Goal: Transaction & Acquisition: Purchase product/service

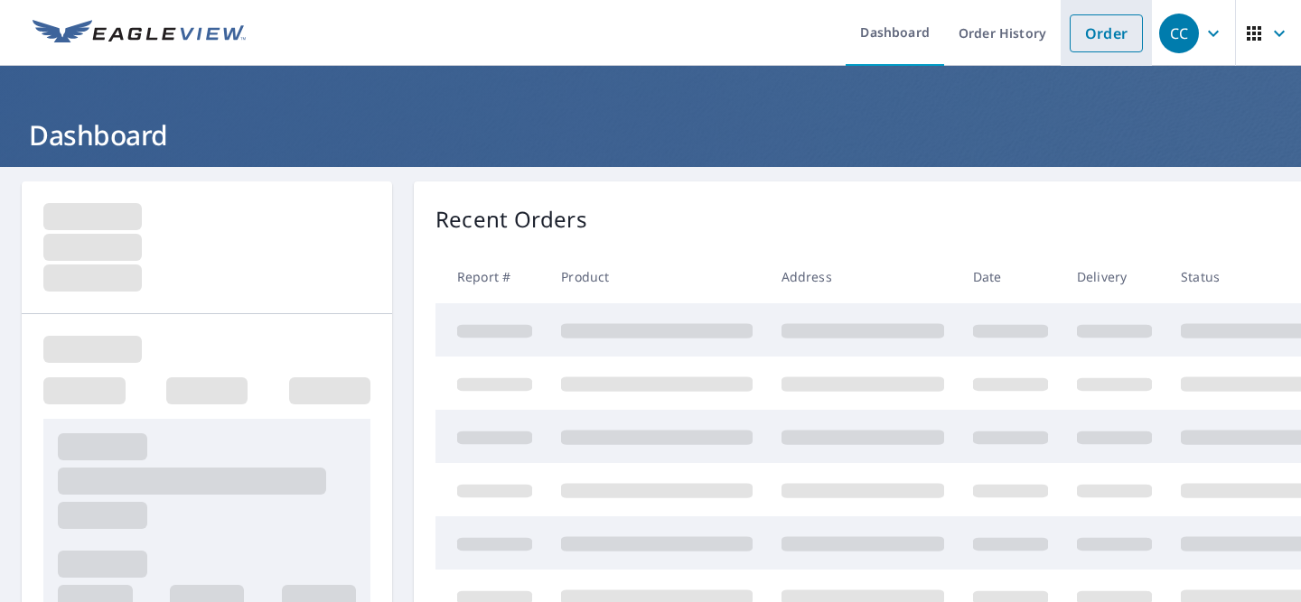
click at [1113, 36] on link "Order" at bounding box center [1105, 33] width 73 height 38
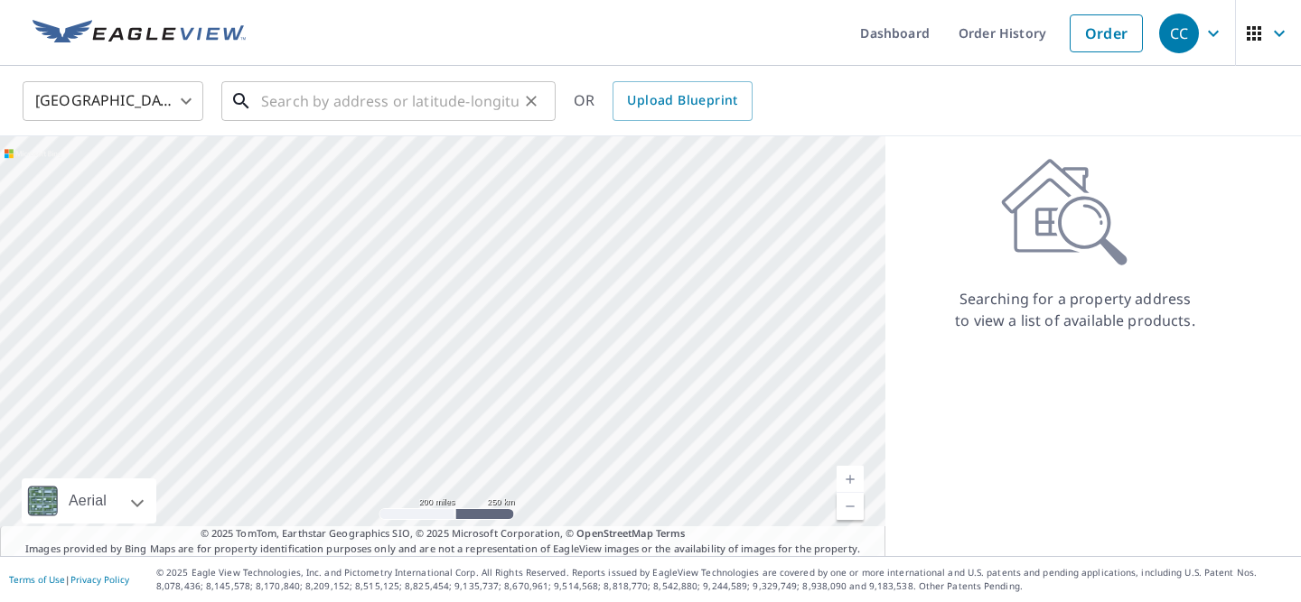
click at [409, 100] on input "text" at bounding box center [389, 101] width 257 height 51
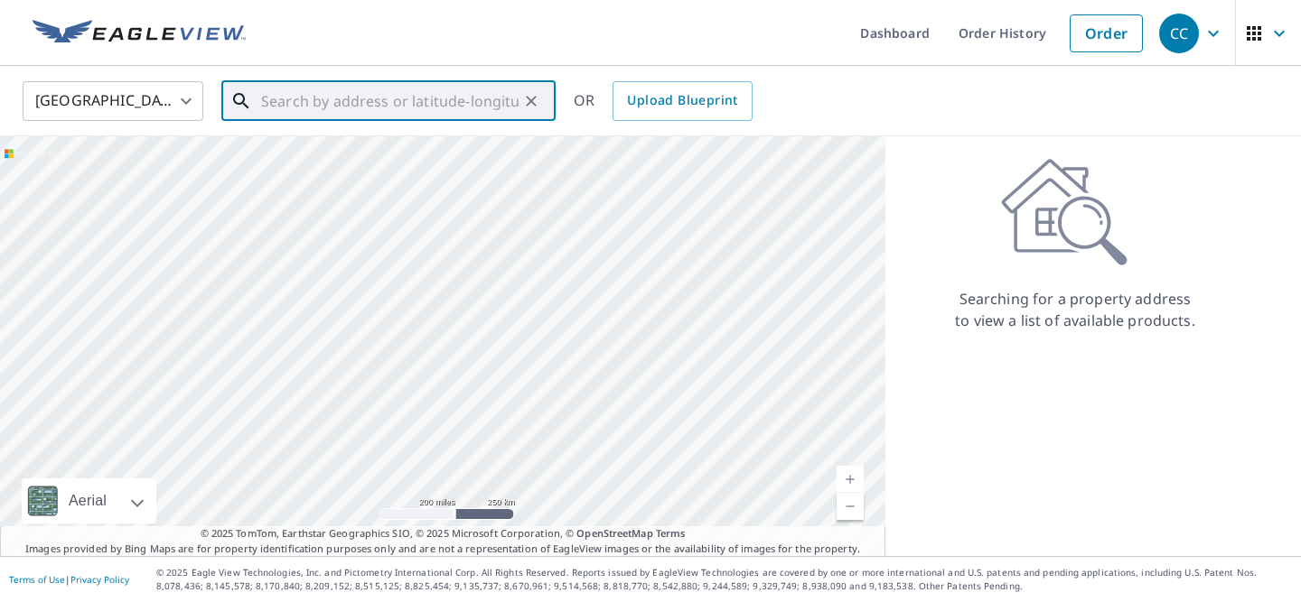
paste input "[STREET_ADDRESS][US_STATE]"
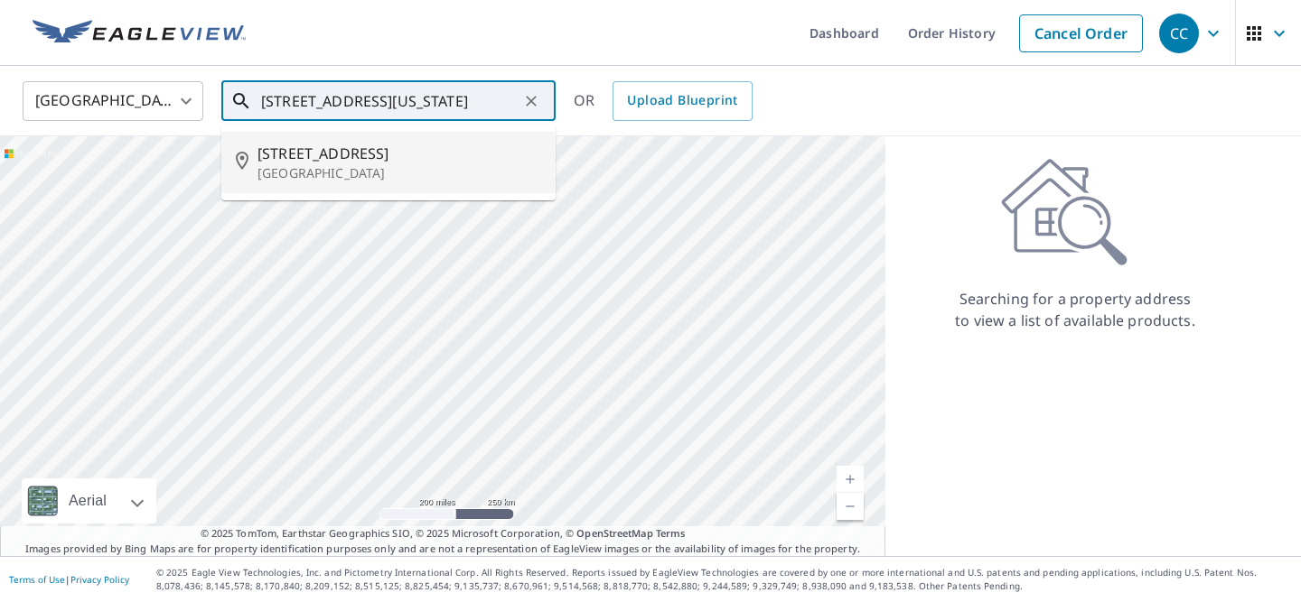
click at [383, 154] on span "[STREET_ADDRESS]" at bounding box center [399, 154] width 284 height 22
type input "[STREET_ADDRESS]"
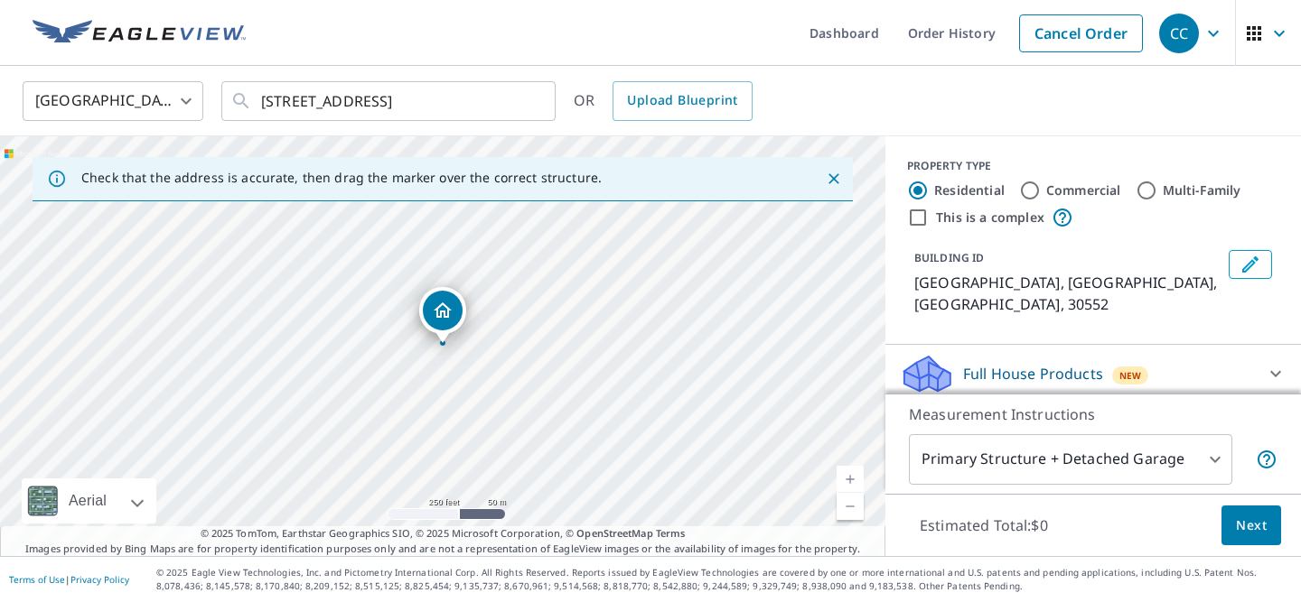
click at [849, 476] on link "Current Level 17, Zoom In" at bounding box center [849, 479] width 27 height 27
click at [849, 476] on link "Current Level 18, Zoom In" at bounding box center [849, 479] width 27 height 27
click at [849, 476] on link "Current Level 20, Zoom In Disabled" at bounding box center [849, 479] width 27 height 27
click at [854, 514] on link "Current Level 20, Zoom Out" at bounding box center [849, 506] width 27 height 27
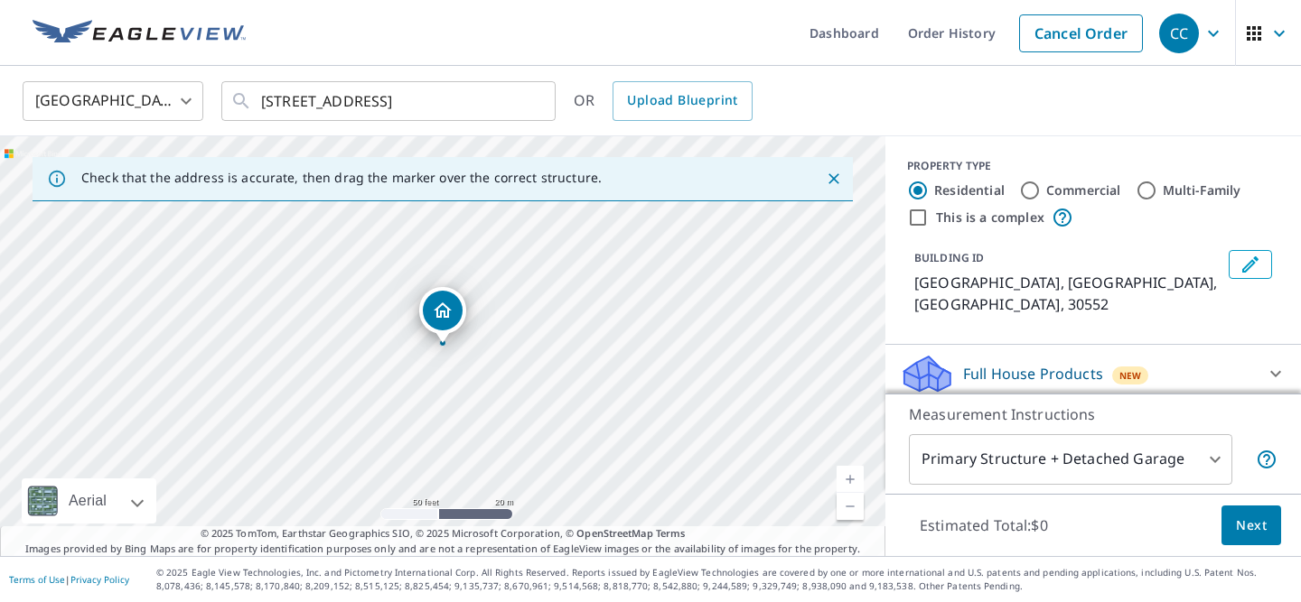
click at [854, 513] on link "Current Level 19, Zoom Out" at bounding box center [849, 506] width 27 height 27
click at [846, 516] on link "Current Level 18, Zoom Out" at bounding box center [849, 506] width 27 height 27
drag, startPoint x: 537, startPoint y: 336, endPoint x: 520, endPoint y: 564, distance: 228.2
click at [520, 564] on div "Dashboard Order History Cancel Order CC [GEOGRAPHIC_DATA] [GEOGRAPHIC_DATA] ​ […" at bounding box center [650, 301] width 1301 height 602
click at [709, 408] on div "[GEOGRAPHIC_DATA]" at bounding box center [442, 346] width 885 height 420
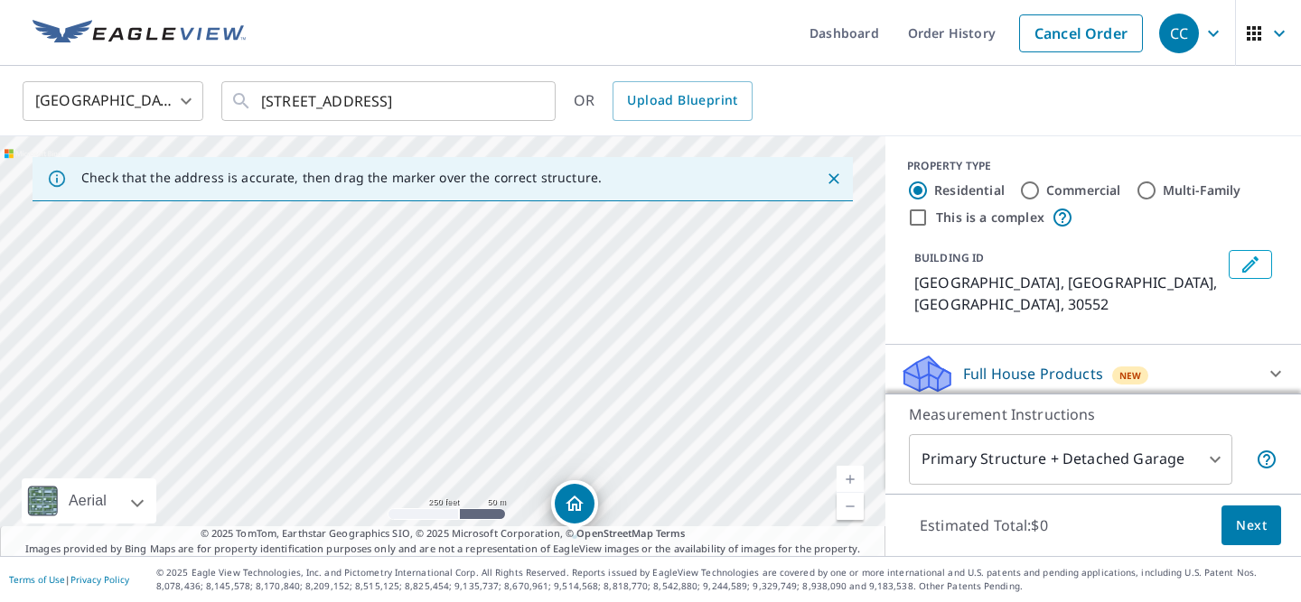
drag, startPoint x: 758, startPoint y: 325, endPoint x: 717, endPoint y: 447, distance: 128.5
click at [717, 447] on div "[GEOGRAPHIC_DATA]" at bounding box center [442, 346] width 885 height 420
click at [843, 479] on link "Current Level 17, Zoom In" at bounding box center [849, 479] width 27 height 27
drag, startPoint x: 714, startPoint y: 468, endPoint x: 665, endPoint y: 394, distance: 89.2
click at [665, 394] on div "[GEOGRAPHIC_DATA]" at bounding box center [442, 346] width 885 height 420
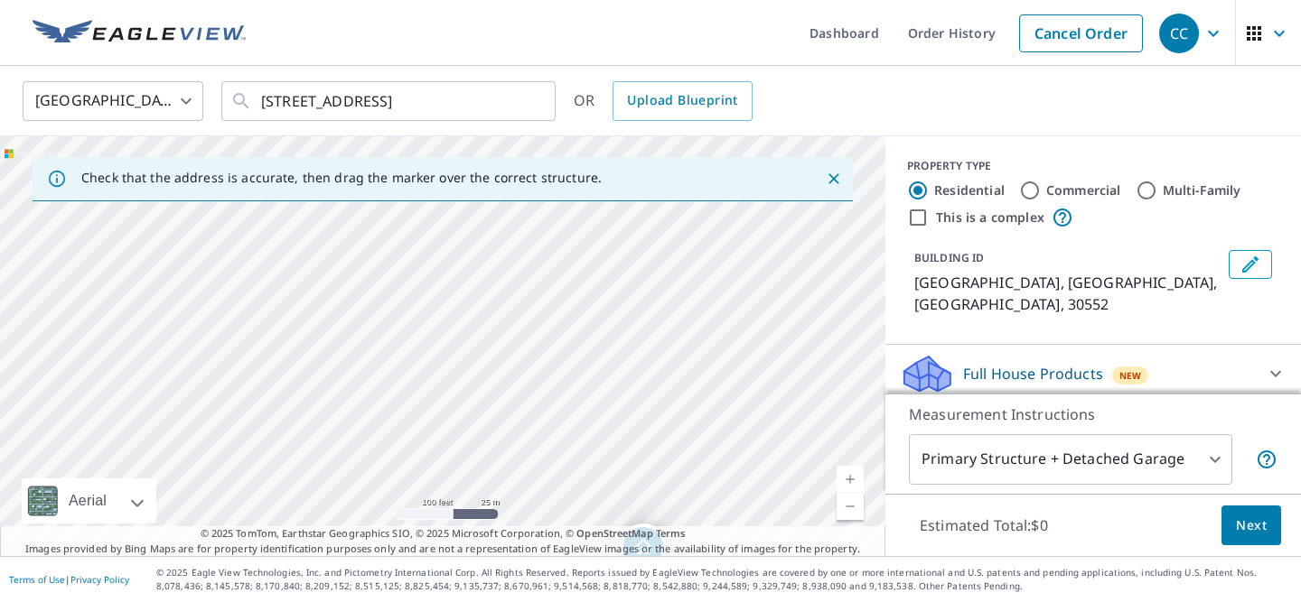
drag, startPoint x: 665, startPoint y: 394, endPoint x: 650, endPoint y: 314, distance: 80.8
click at [650, 314] on div "[GEOGRAPHIC_DATA]" at bounding box center [442, 346] width 885 height 420
drag, startPoint x: 661, startPoint y: 398, endPoint x: 654, endPoint y: 337, distance: 61.8
click at [654, 337] on div "[GEOGRAPHIC_DATA]" at bounding box center [442, 346] width 885 height 420
drag, startPoint x: 639, startPoint y: 480, endPoint x: 593, endPoint y: 269, distance: 215.3
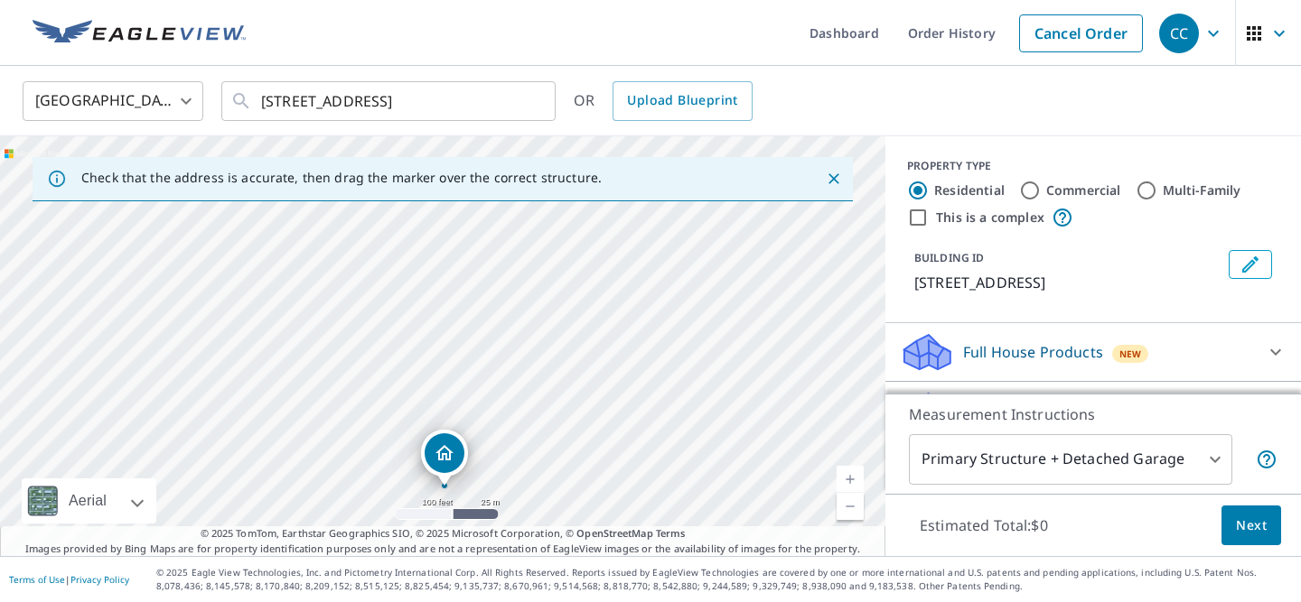
drag, startPoint x: 681, startPoint y: 326, endPoint x: 684, endPoint y: 469, distance: 142.7
click at [684, 471] on div "[STREET_ADDRESS]" at bounding box center [442, 346] width 885 height 420
drag, startPoint x: 445, startPoint y: 456, endPoint x: 442, endPoint y: 307, distance: 149.1
drag, startPoint x: 580, startPoint y: 323, endPoint x: 687, endPoint y: 481, distance: 190.4
click at [687, 481] on div "[STREET_ADDRESS]" at bounding box center [442, 346] width 885 height 420
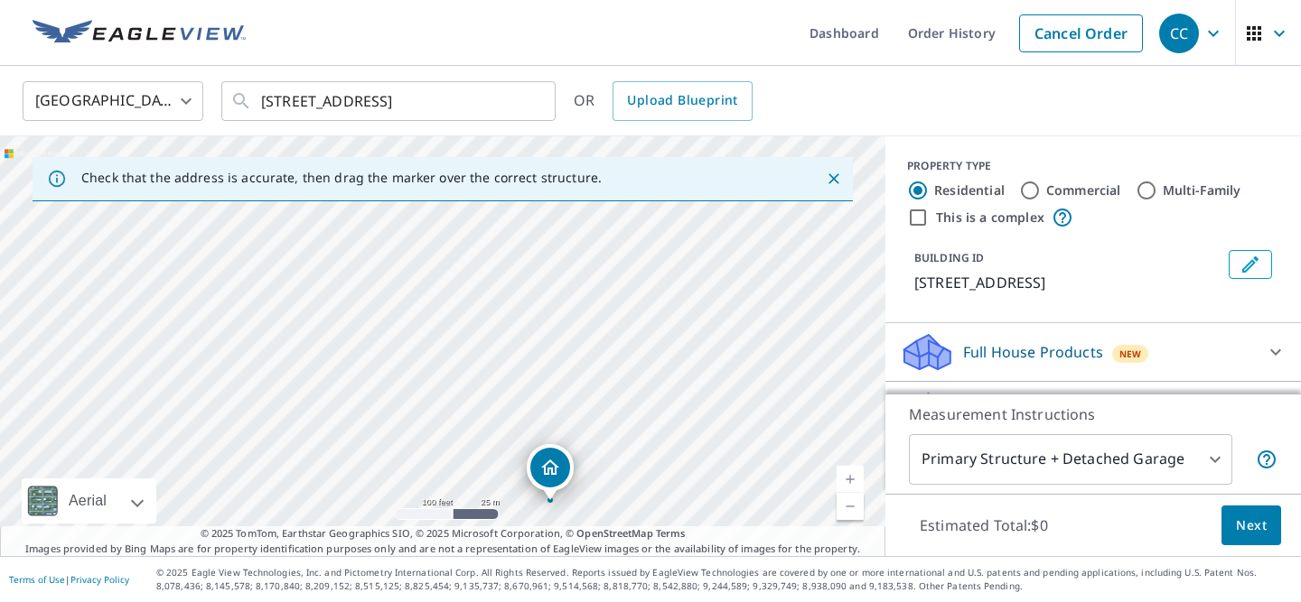
click at [849, 516] on link "Current Level 18, Zoom Out" at bounding box center [849, 506] width 27 height 27
drag, startPoint x: 602, startPoint y: 421, endPoint x: 635, endPoint y: 294, distance: 131.7
click at [636, 294] on div "[STREET_ADDRESS]" at bounding box center [442, 346] width 885 height 420
drag, startPoint x: 552, startPoint y: 444, endPoint x: 501, endPoint y: 362, distance: 96.5
click at [501, 362] on div "[STREET_ADDRESS]" at bounding box center [442, 346] width 885 height 420
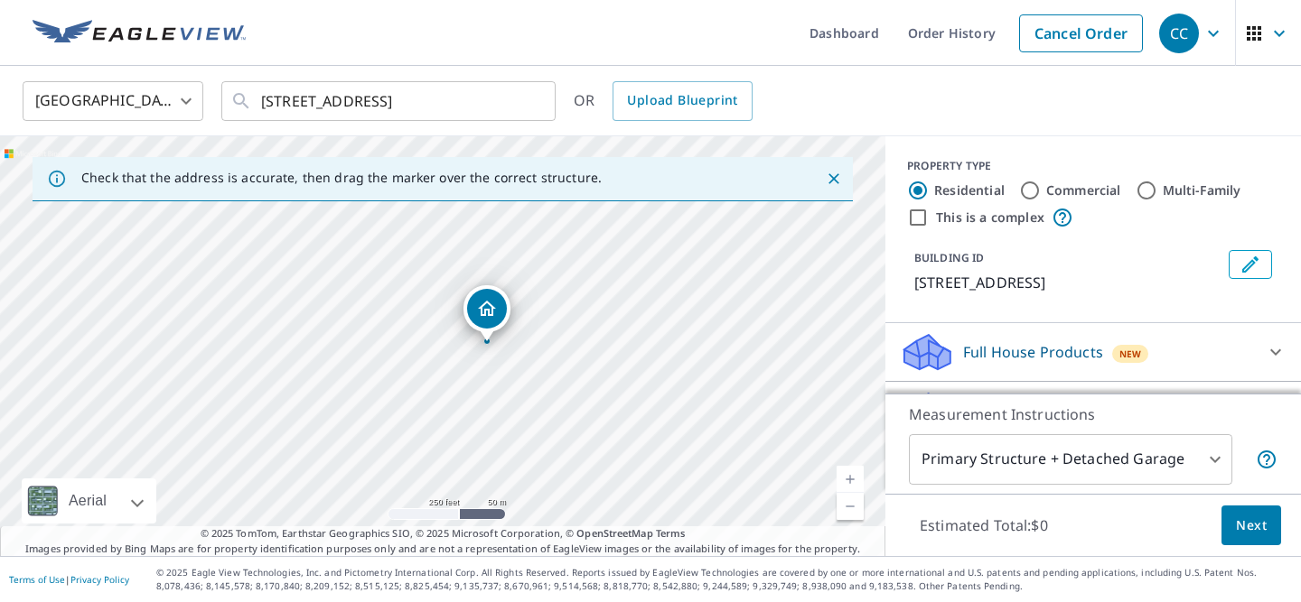
drag, startPoint x: 601, startPoint y: 291, endPoint x: 608, endPoint y: 424, distance: 133.0
click at [608, 424] on div "[STREET_ADDRESS]" at bounding box center [442, 346] width 885 height 420
drag, startPoint x: 625, startPoint y: 375, endPoint x: 625, endPoint y: 394, distance: 19.0
click at [625, 394] on div "[STREET_ADDRESS]" at bounding box center [442, 346] width 885 height 420
click at [853, 482] on link "Current Level 17, Zoom In" at bounding box center [849, 479] width 27 height 27
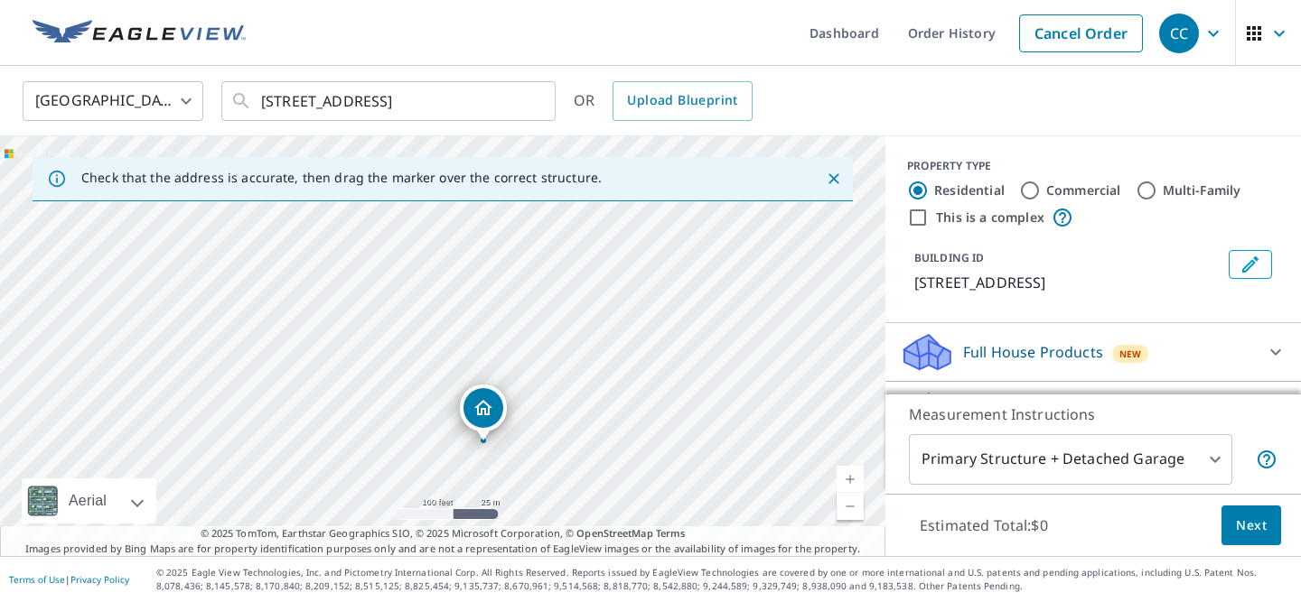
drag, startPoint x: 750, startPoint y: 374, endPoint x: 699, endPoint y: 430, distance: 75.5
click at [699, 430] on div "[STREET_ADDRESS]" at bounding box center [442, 346] width 885 height 420
drag, startPoint x: 487, startPoint y: 399, endPoint x: 559, endPoint y: 293, distance: 128.8
click at [851, 477] on link "Current Level 18, Zoom In" at bounding box center [849, 479] width 27 height 27
click at [851, 477] on link "Current Level 19, Zoom In" at bounding box center [849, 479] width 27 height 27
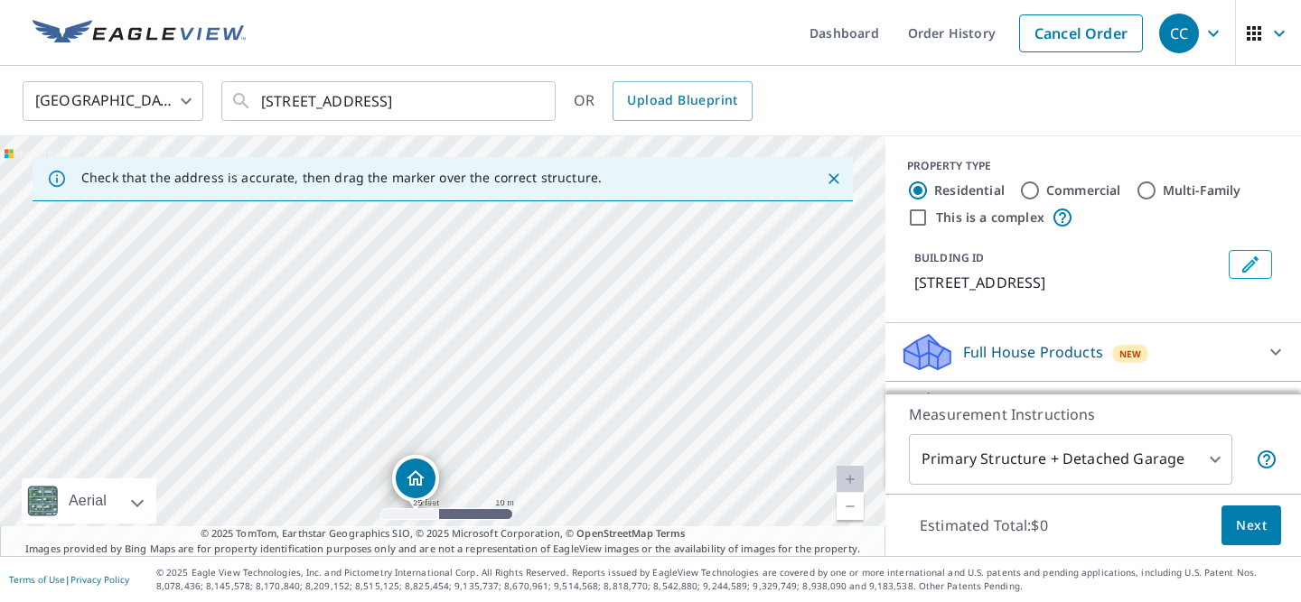
drag, startPoint x: 683, startPoint y: 296, endPoint x: 656, endPoint y: 464, distance: 170.2
click at [656, 464] on div "[STREET_ADDRESS]" at bounding box center [442, 346] width 885 height 420
drag, startPoint x: 423, startPoint y: 495, endPoint x: 439, endPoint y: 360, distance: 135.6
drag, startPoint x: 516, startPoint y: 360, endPoint x: 651, endPoint y: 508, distance: 200.1
click at [651, 508] on div "[STREET_ADDRESS]" at bounding box center [442, 346] width 885 height 420
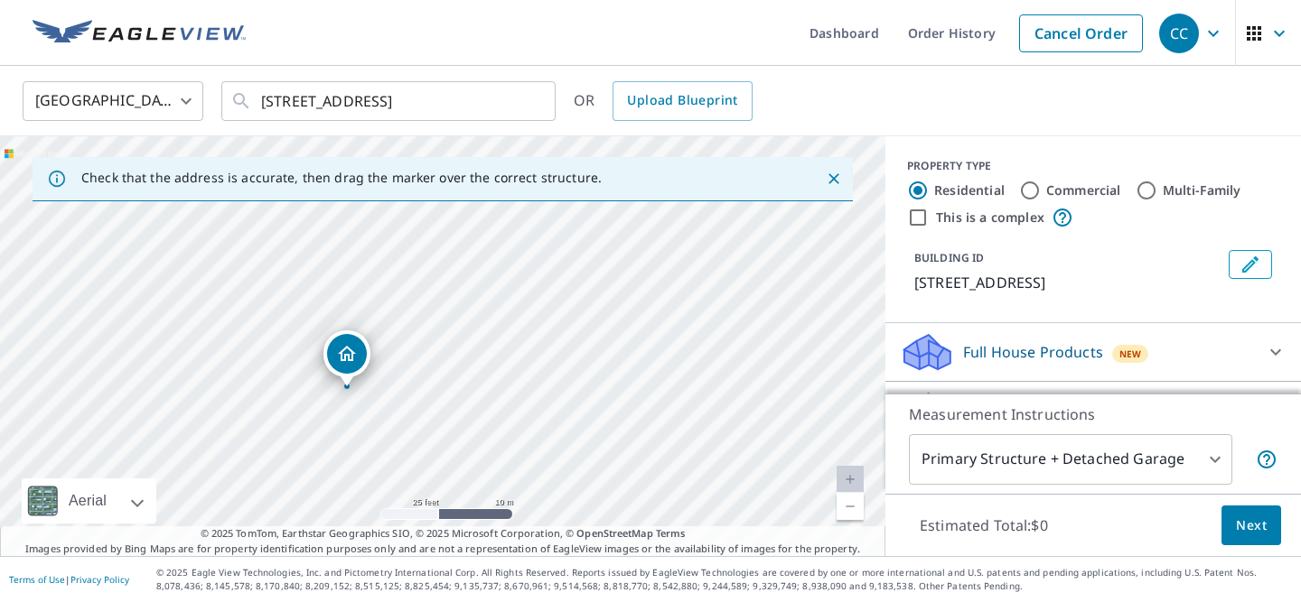
drag, startPoint x: 708, startPoint y: 434, endPoint x: 477, endPoint y: 331, distance: 253.5
click at [477, 331] on div "[STREET_ADDRESS]" at bounding box center [442, 346] width 885 height 420
drag, startPoint x: 481, startPoint y: 313, endPoint x: 633, endPoint y: 352, distance: 156.6
click at [633, 352] on div "[STREET_ADDRESS]" at bounding box center [442, 346] width 885 height 420
drag, startPoint x: 540, startPoint y: 328, endPoint x: 562, endPoint y: 427, distance: 101.7
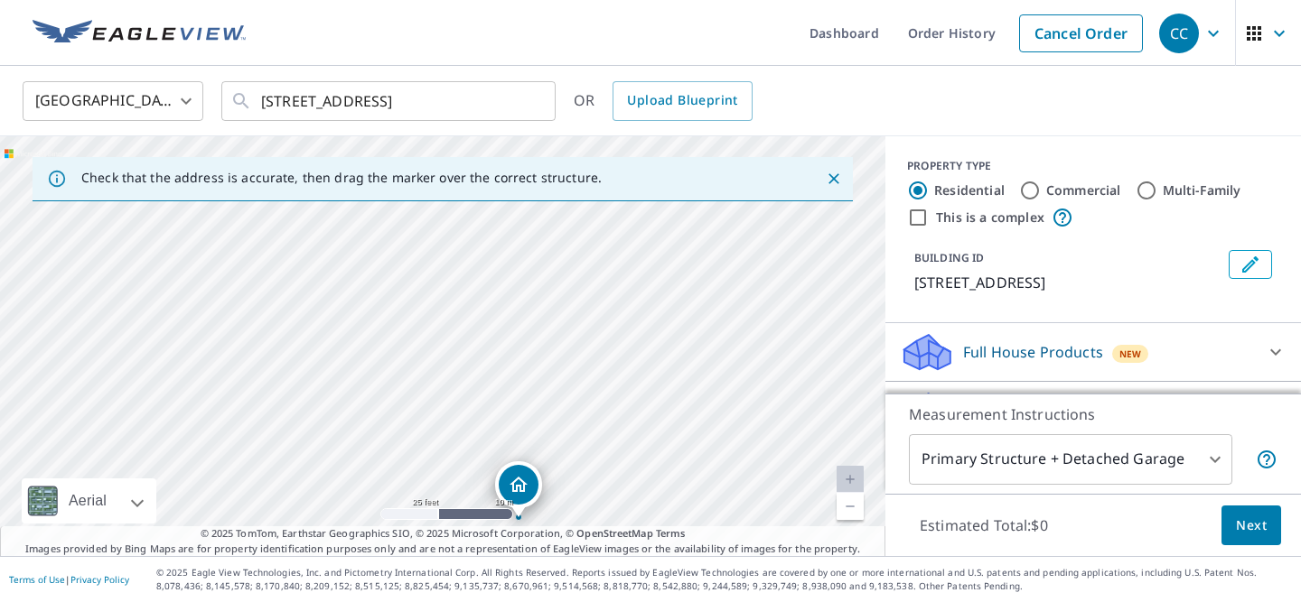
click at [562, 427] on div "[STREET_ADDRESS]" at bounding box center [442, 346] width 885 height 420
drag, startPoint x: 437, startPoint y: 369, endPoint x: 721, endPoint y: 326, distance: 286.8
click at [722, 329] on div "[STREET_ADDRESS]" at bounding box center [442, 346] width 885 height 420
drag, startPoint x: 538, startPoint y: 294, endPoint x: 677, endPoint y: 238, distance: 149.6
click at [677, 238] on div "[STREET_ADDRESS]" at bounding box center [442, 346] width 885 height 420
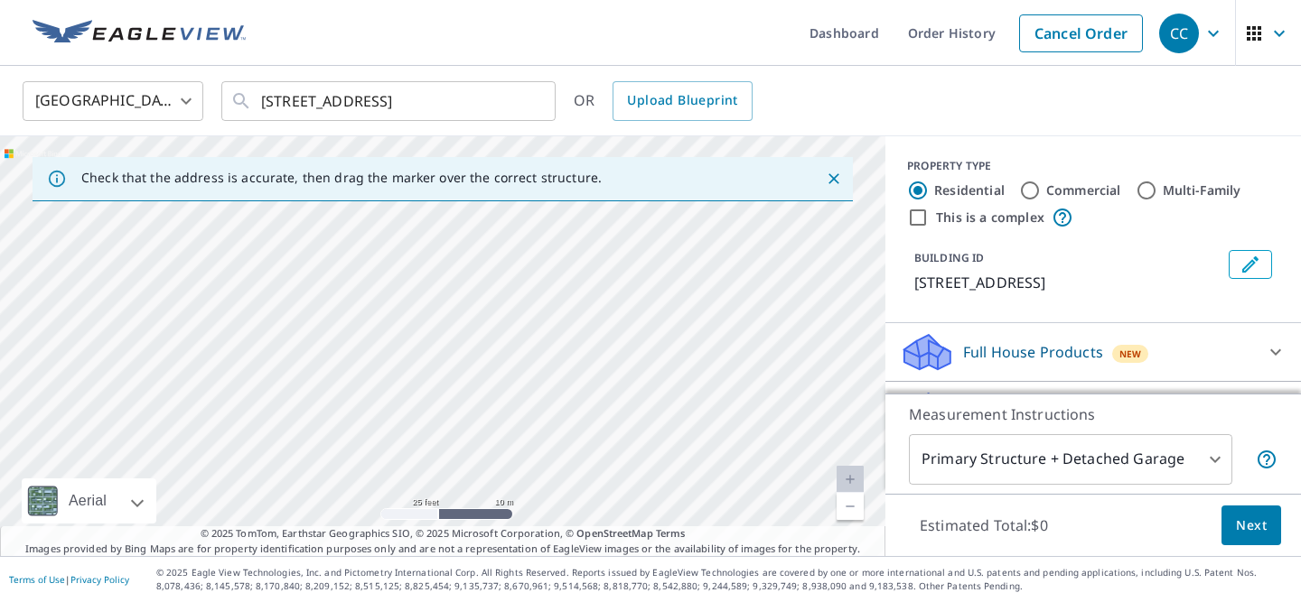
click at [847, 510] on link "Current Level 20, Zoom Out" at bounding box center [849, 506] width 27 height 27
drag, startPoint x: 681, startPoint y: 451, endPoint x: 646, endPoint y: 395, distance: 66.2
click at [646, 395] on div "[STREET_ADDRESS]" at bounding box center [442, 346] width 885 height 420
drag, startPoint x: 719, startPoint y: 373, endPoint x: 612, endPoint y: 430, distance: 121.6
click at [612, 430] on div "[STREET_ADDRESS]" at bounding box center [442, 346] width 885 height 420
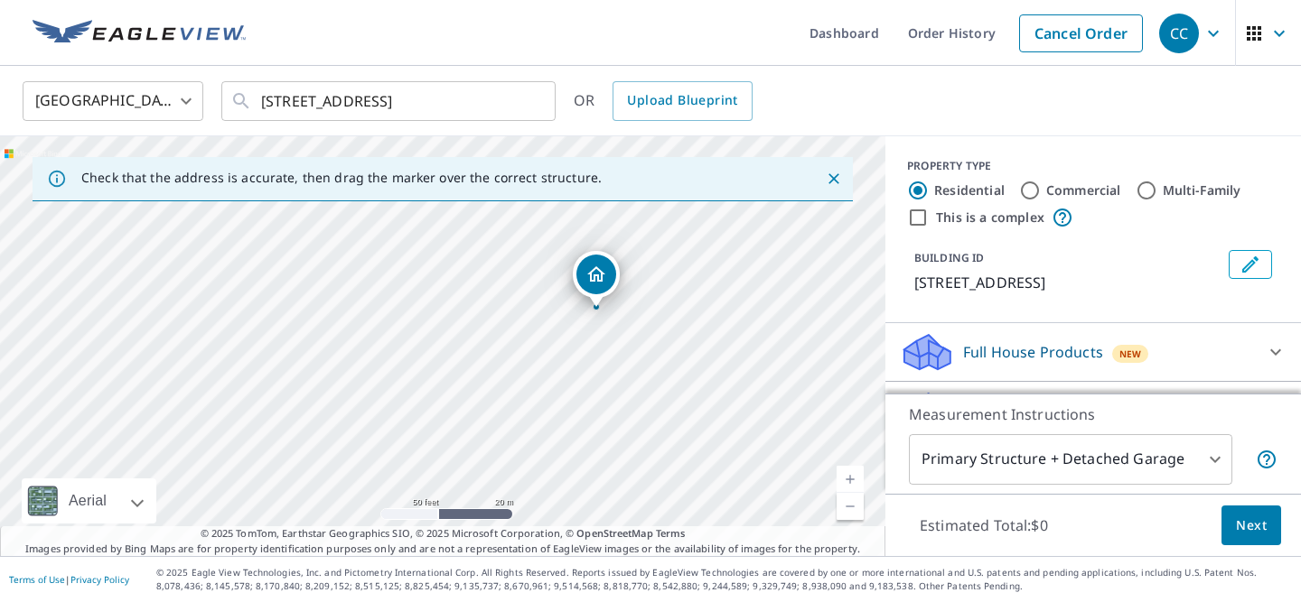
drag, startPoint x: 624, startPoint y: 425, endPoint x: 669, endPoint y: 345, distance: 92.2
click at [669, 345] on div "[STREET_ADDRESS]" at bounding box center [442, 346] width 885 height 420
